Goal: Information Seeking & Learning: Learn about a topic

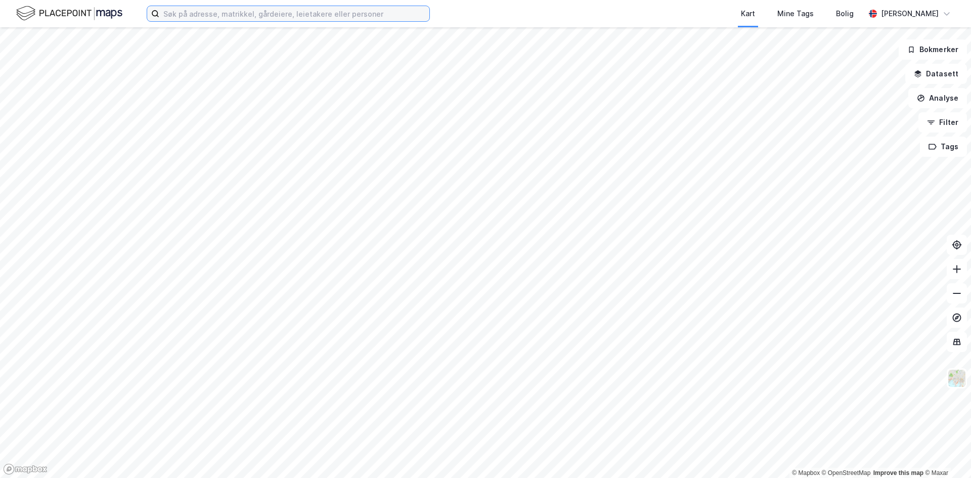
click at [207, 14] on input at bounding box center [294, 13] width 270 height 15
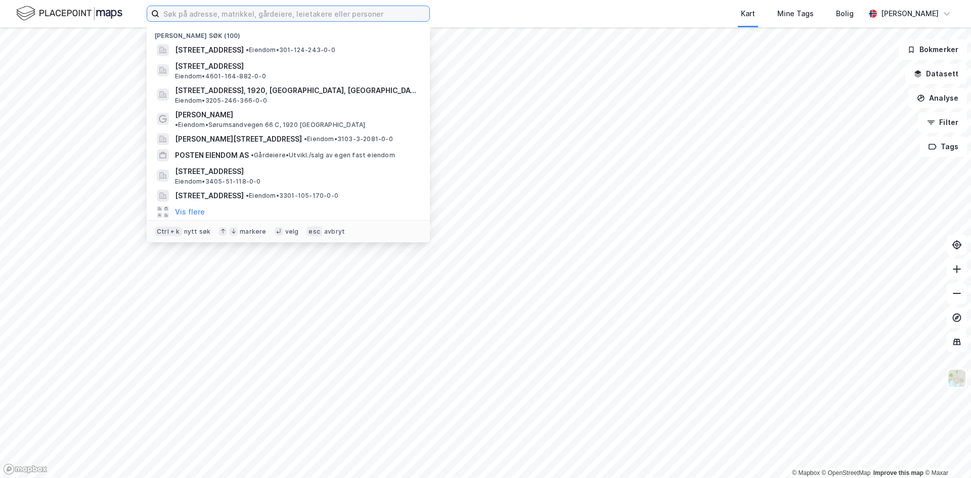
paste input "[STREET_ADDRESS]"
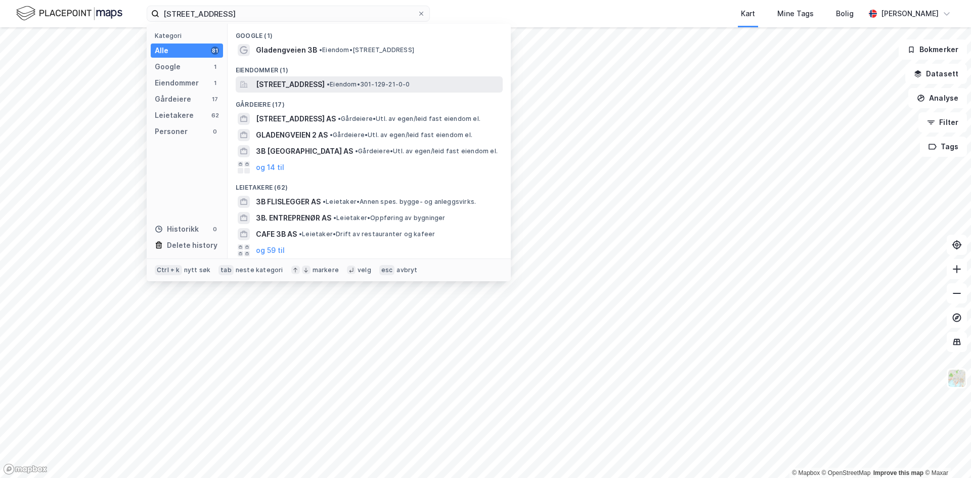
click at [285, 85] on span "[STREET_ADDRESS]" at bounding box center [290, 84] width 69 height 12
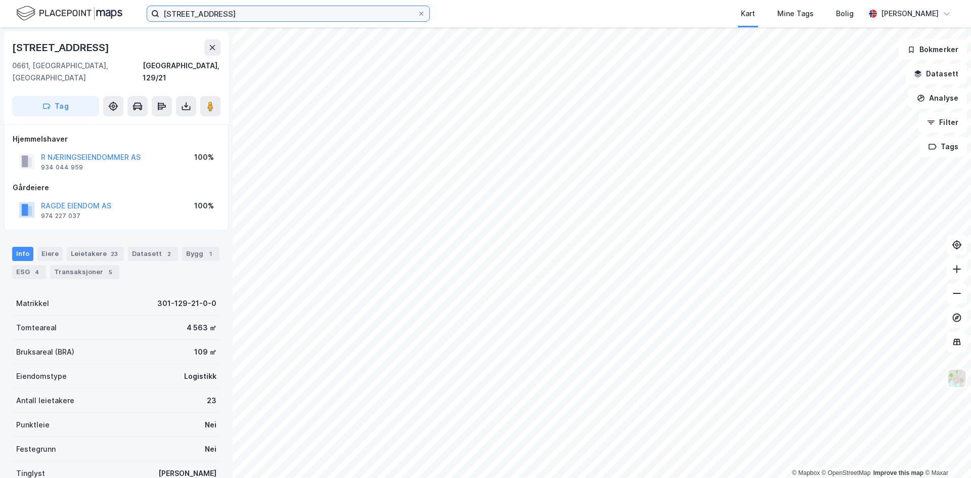
click at [291, 12] on input "[STREET_ADDRESS]" at bounding box center [288, 13] width 258 height 15
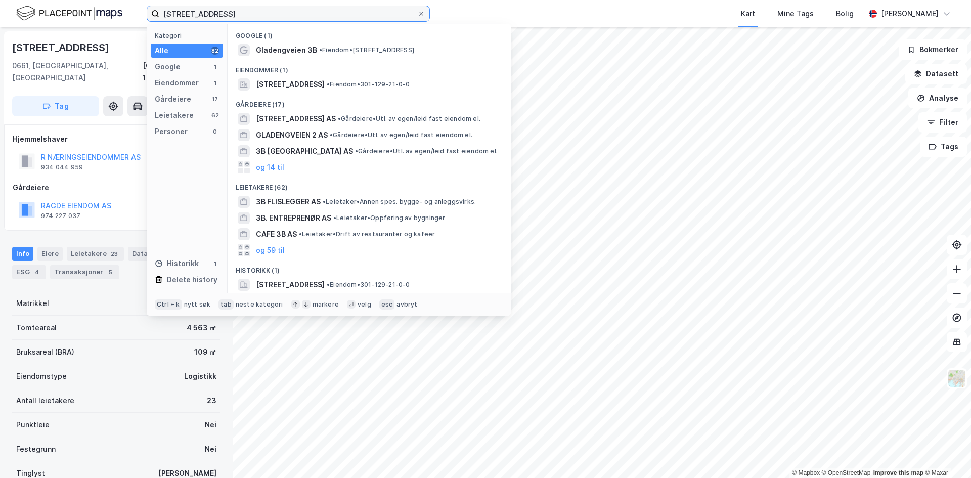
click at [291, 12] on input "[STREET_ADDRESS]" at bounding box center [288, 13] width 258 height 15
paste input "rensen 18"
type input "Grensen 18"
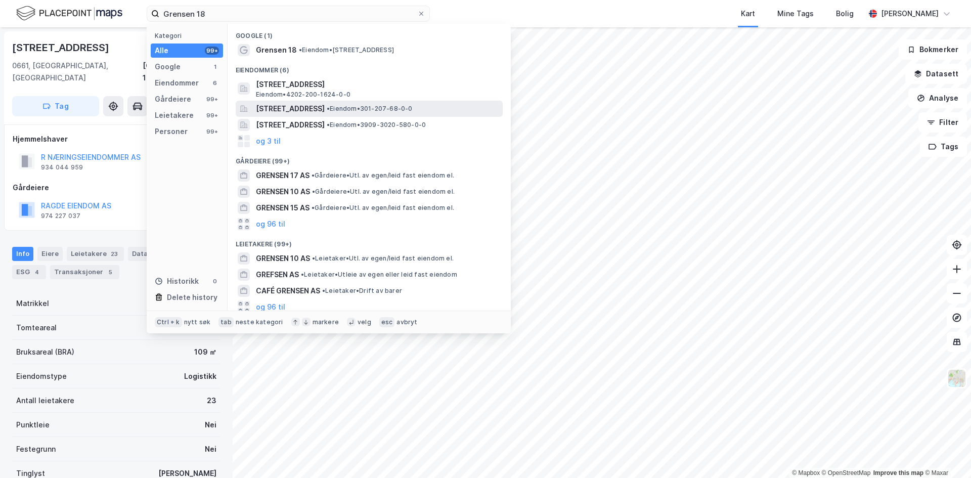
click at [294, 107] on span "[STREET_ADDRESS]" at bounding box center [290, 109] width 69 height 12
